Goal: Task Accomplishment & Management: Manage account settings

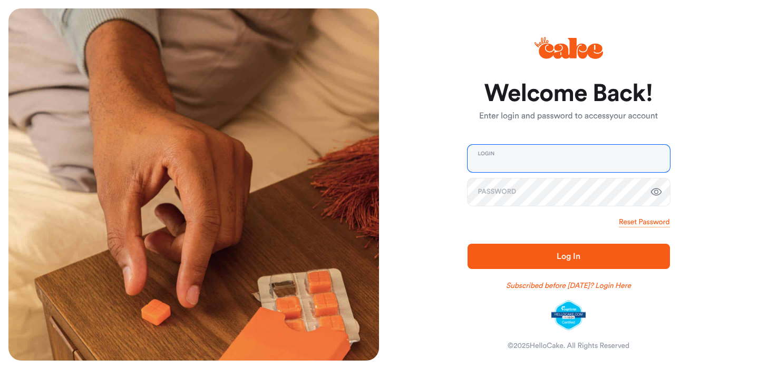
click at [481, 158] on input "email" at bounding box center [569, 158] width 202 height 27
type input "*"
type input "**********"
click at [657, 189] on icon "button" at bounding box center [656, 192] width 13 height 13
click at [568, 254] on span "Log In" at bounding box center [568, 256] width 23 height 8
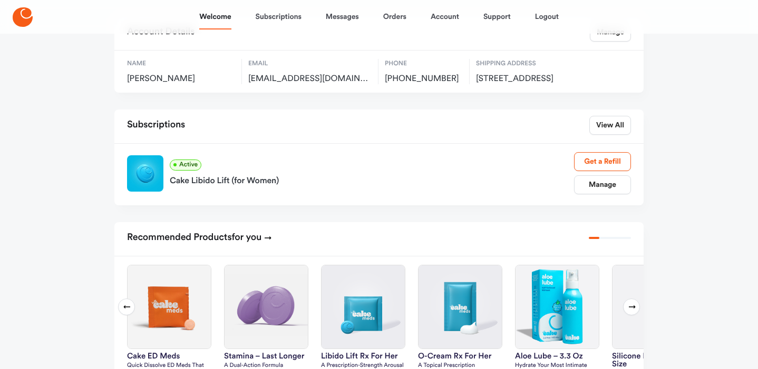
scroll to position [50, 0]
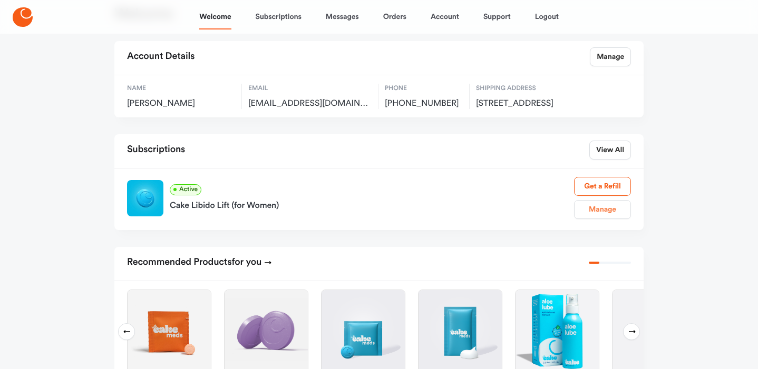
click at [600, 218] on link "Manage" at bounding box center [602, 209] width 57 height 19
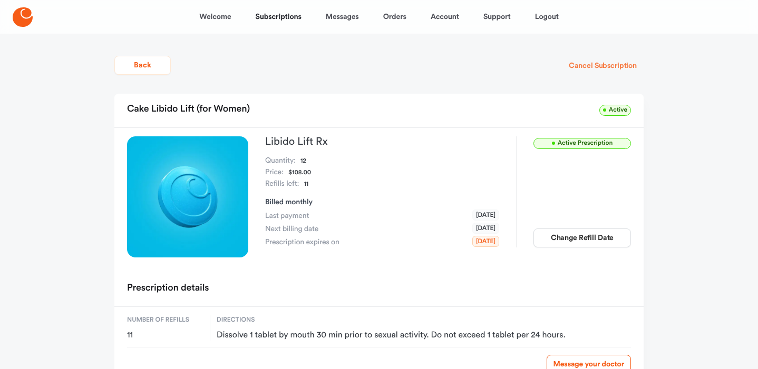
click at [601, 64] on button "Cancel Subscription" at bounding box center [603, 65] width 82 height 19
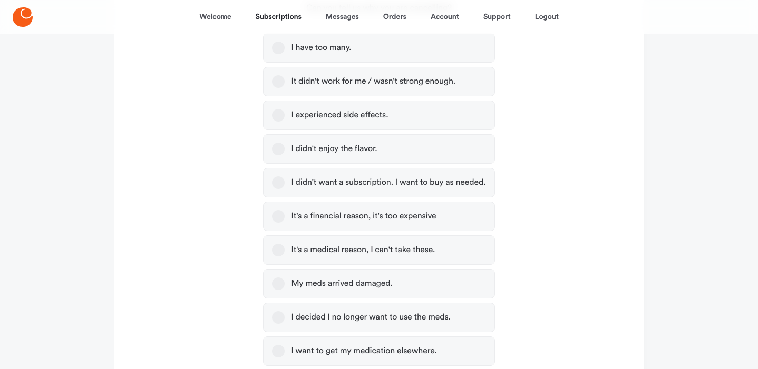
scroll to position [228, 0]
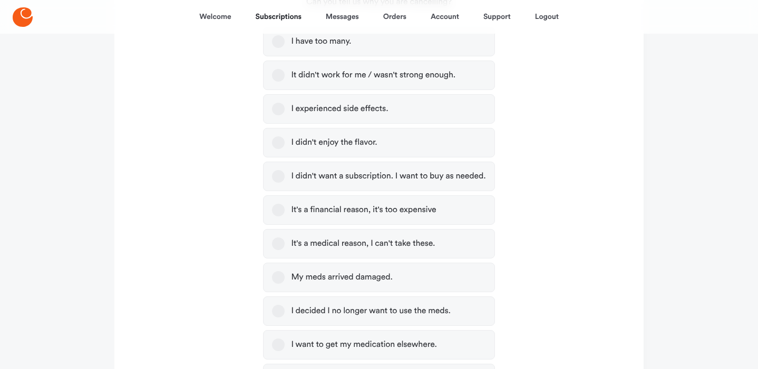
click at [278, 176] on button "I didn't want a subscription. I want to buy as needed." at bounding box center [278, 176] width 13 height 13
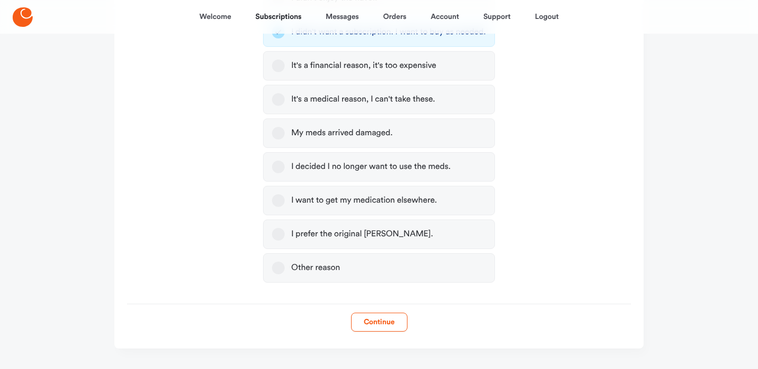
scroll to position [394, 0]
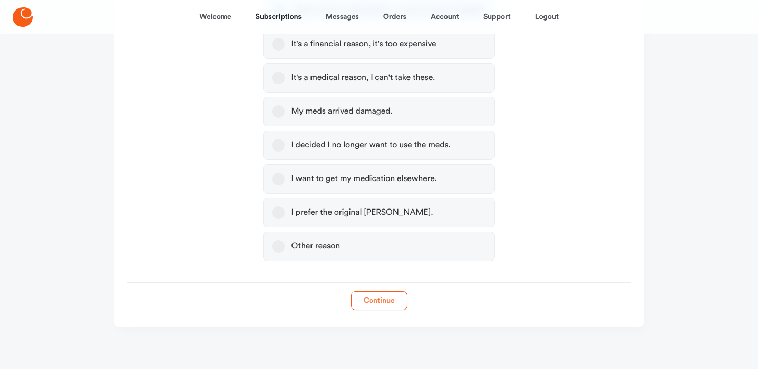
click at [378, 297] on button "Continue" at bounding box center [379, 300] width 56 height 19
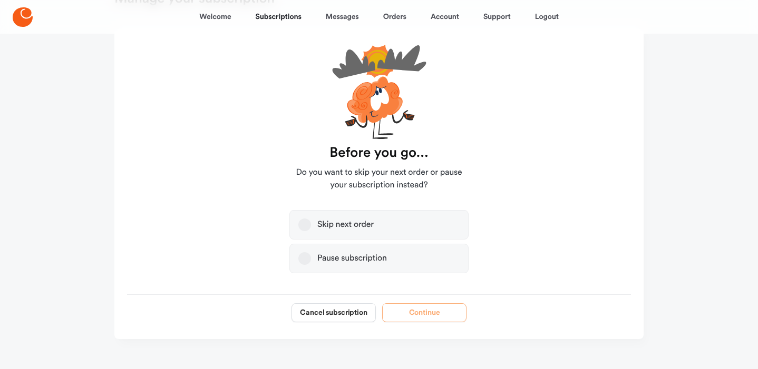
scroll to position [67, 0]
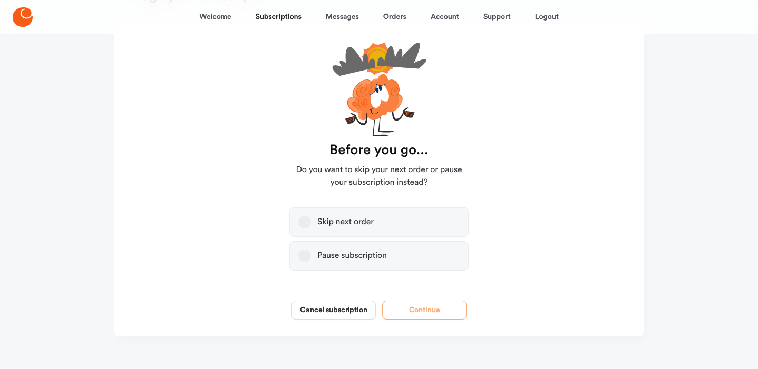
click at [304, 254] on button "Pause subscription" at bounding box center [304, 256] width 13 height 13
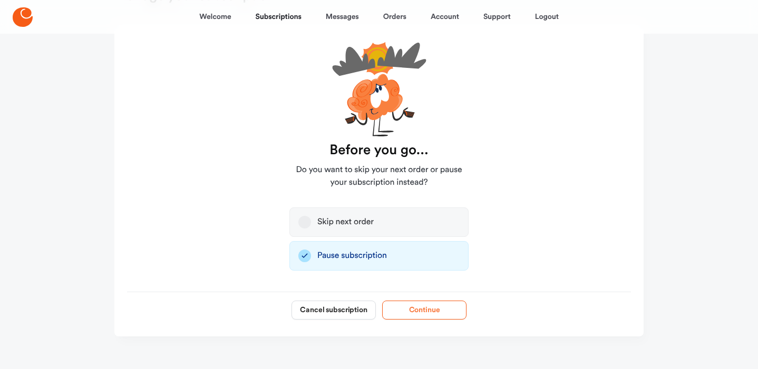
click at [424, 307] on button "Continue" at bounding box center [424, 310] width 84 height 19
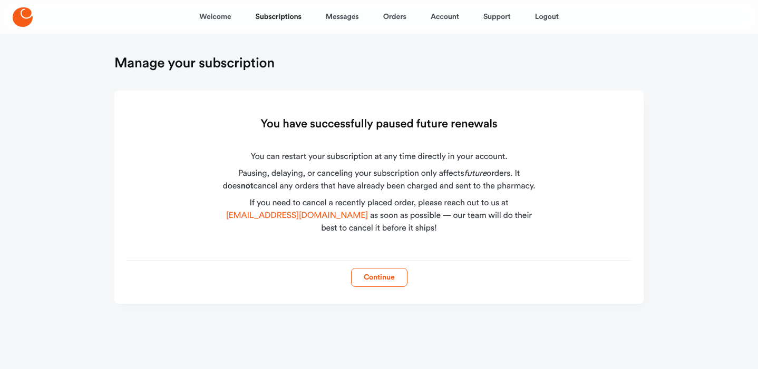
scroll to position [0, 0]
click at [381, 276] on button "Continue" at bounding box center [379, 277] width 56 height 19
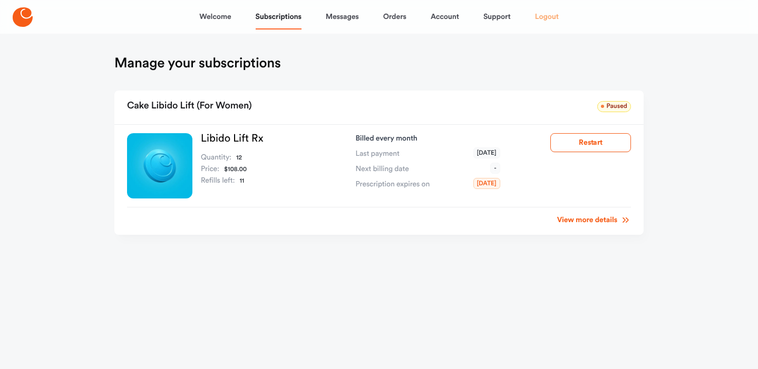
click at [547, 16] on link "Logout" at bounding box center [547, 16] width 24 height 25
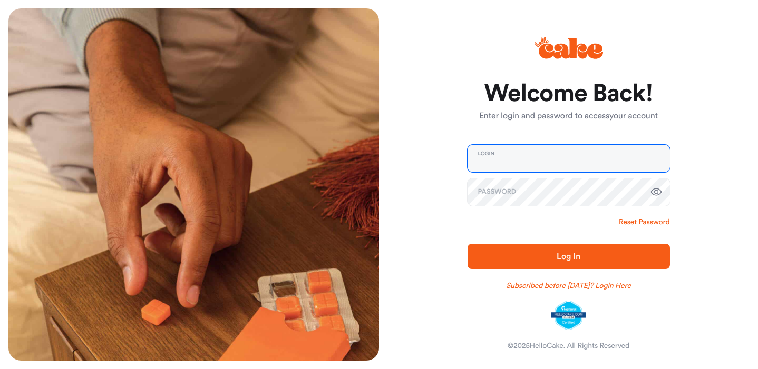
click at [476, 156] on input "email" at bounding box center [569, 158] width 202 height 27
type input "**********"
click at [655, 190] on icon "button" at bounding box center [655, 192] width 11 height 7
click at [576, 255] on span "Log In" at bounding box center [568, 256] width 23 height 8
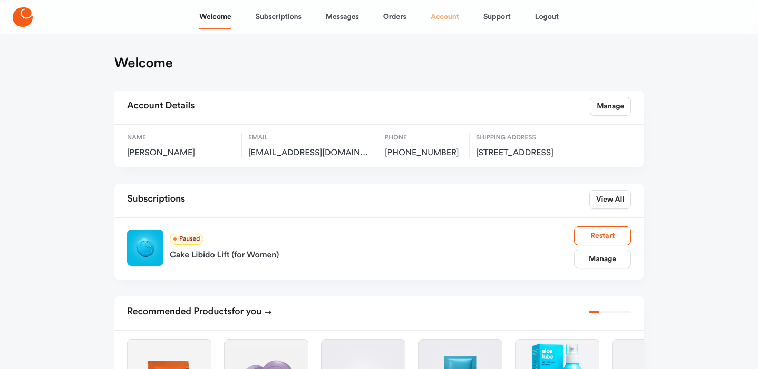
click at [446, 15] on link "Account" at bounding box center [445, 16] width 28 height 25
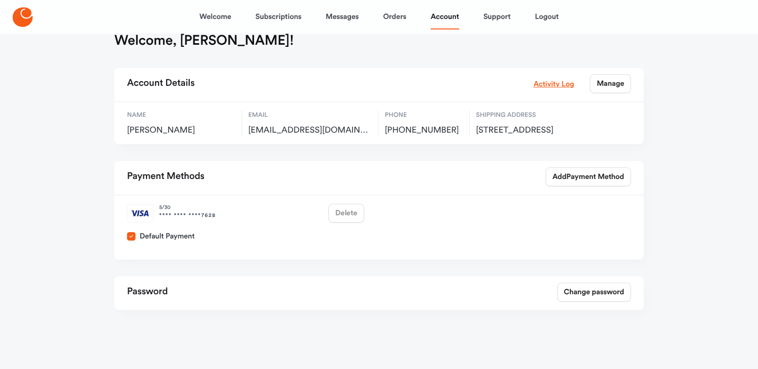
scroll to position [33, 0]
click at [585, 289] on link "Change password" at bounding box center [594, 292] width 74 height 19
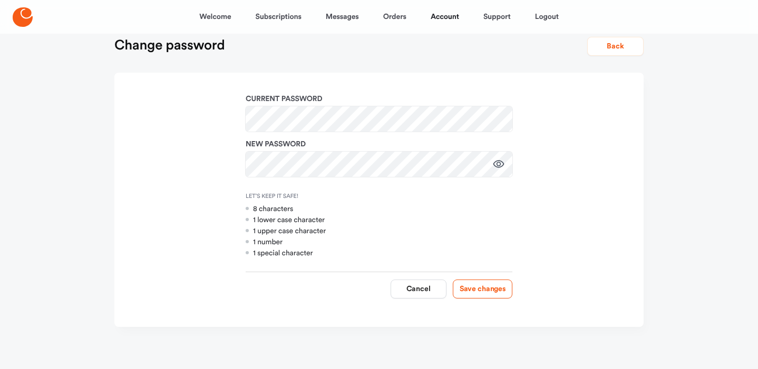
click at [499, 162] on icon "button" at bounding box center [498, 164] width 13 height 13
click at [486, 285] on button "Save changes" at bounding box center [483, 289] width 60 height 19
click at [484, 288] on button "Save changes" at bounding box center [483, 289] width 60 height 19
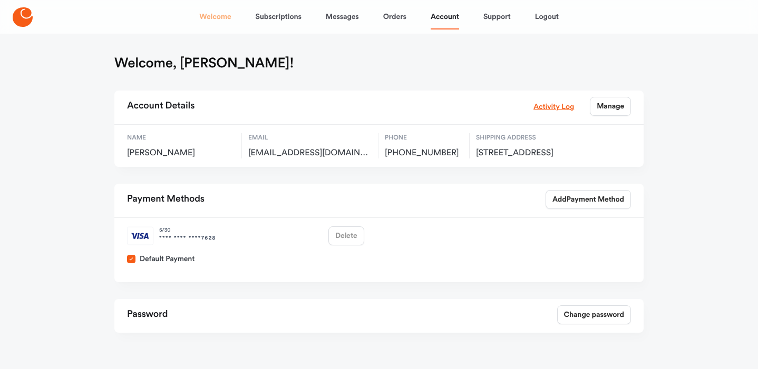
click at [216, 15] on link "Welcome" at bounding box center [215, 16] width 32 height 25
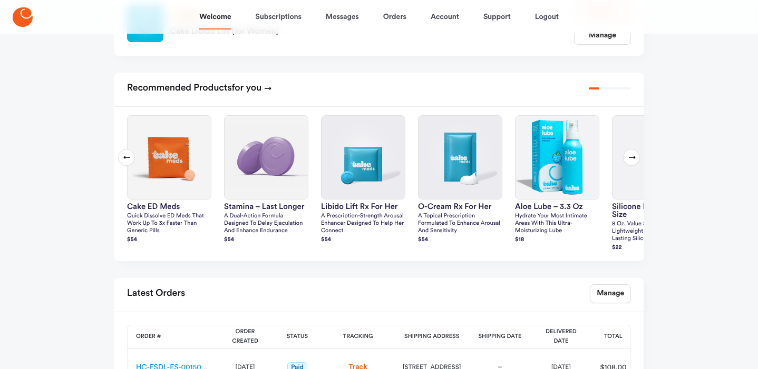
scroll to position [227, 0]
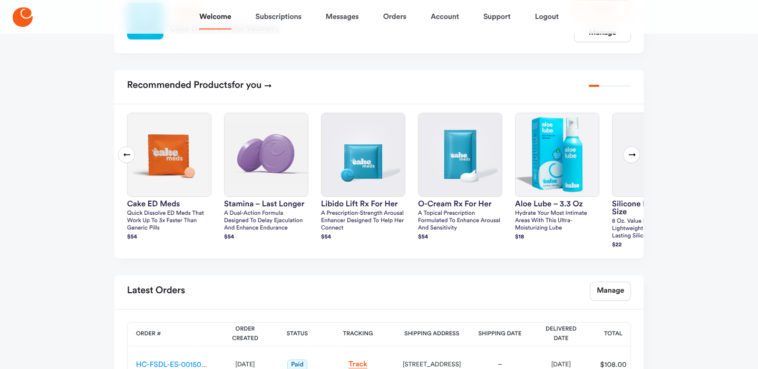
click at [634, 159] on icon at bounding box center [632, 155] width 8 height 8
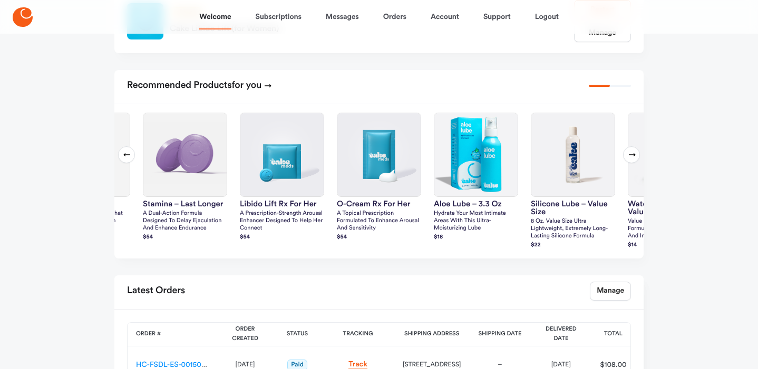
click at [634, 159] on icon at bounding box center [632, 155] width 8 height 8
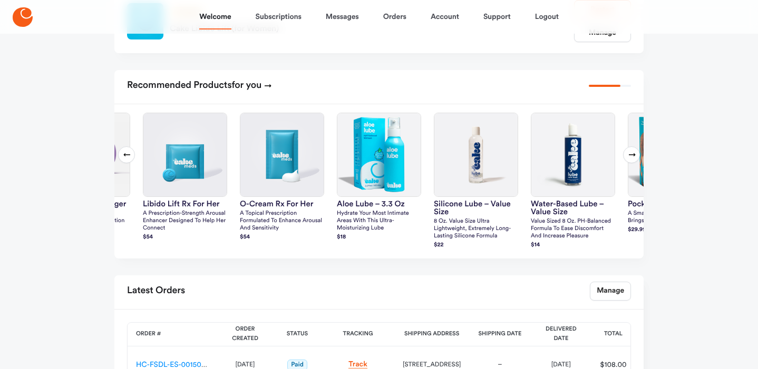
click at [634, 159] on icon at bounding box center [632, 155] width 8 height 8
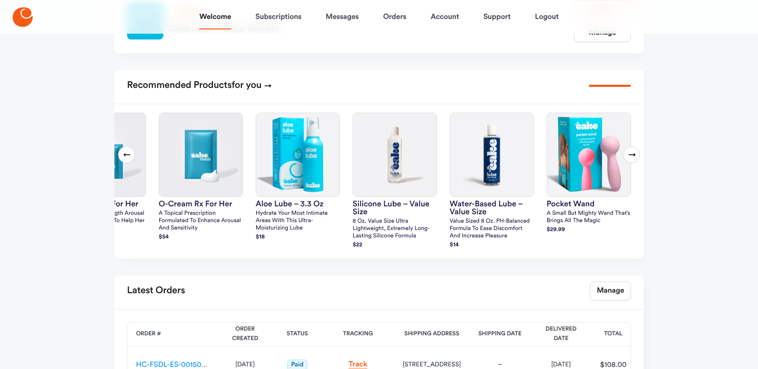
click at [634, 157] on icon at bounding box center [632, 154] width 7 height 3
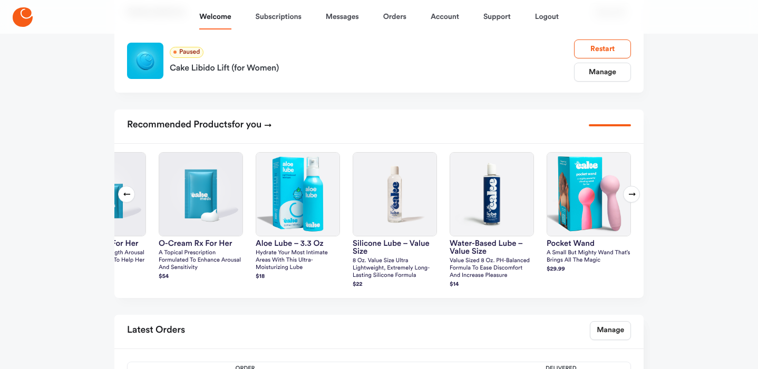
scroll to position [187, 0]
click at [125, 199] on button "Previous slide" at bounding box center [126, 195] width 17 height 17
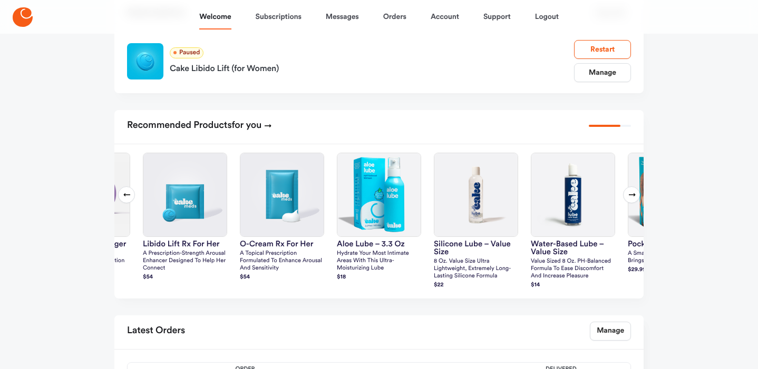
click at [127, 199] on icon at bounding box center [127, 195] width 8 height 8
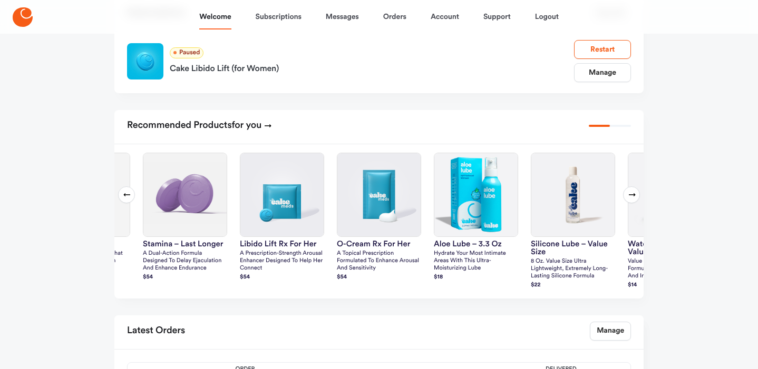
click at [128, 199] on icon at bounding box center [127, 195] width 8 height 8
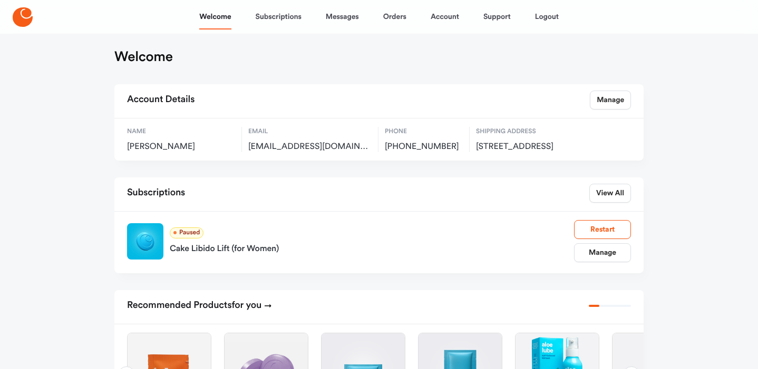
scroll to position [0, 0]
